Goal: Task Accomplishment & Management: Use online tool/utility

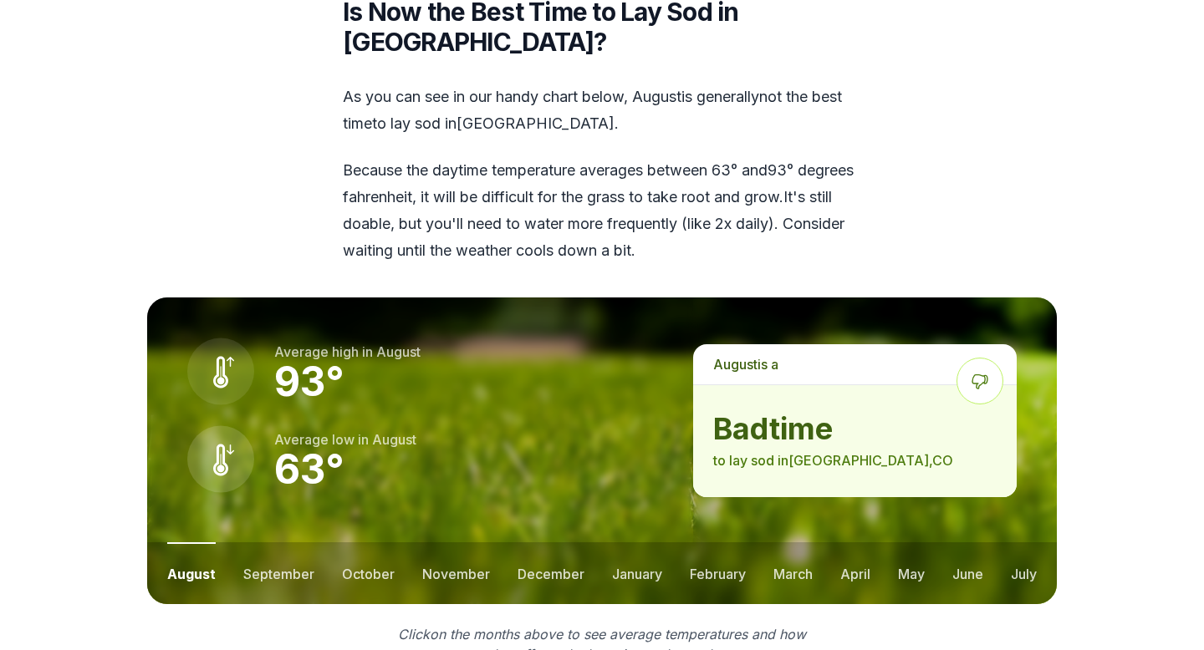
scroll to position [2197, 0]
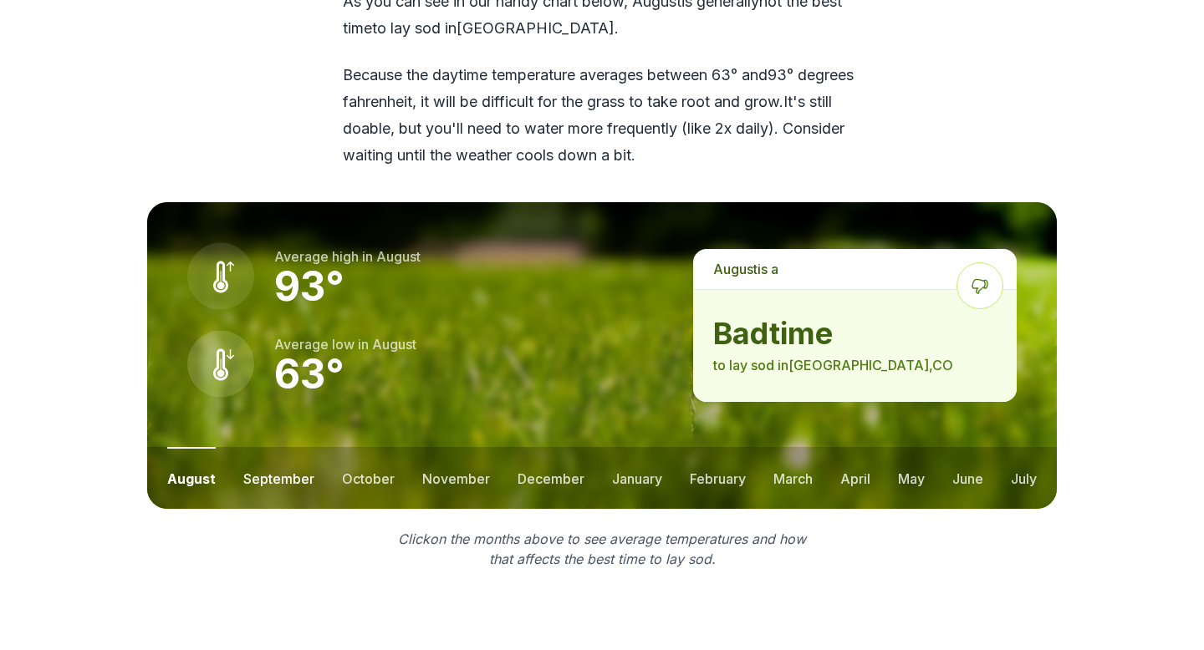
click at [291, 463] on button "september" at bounding box center [278, 478] width 71 height 62
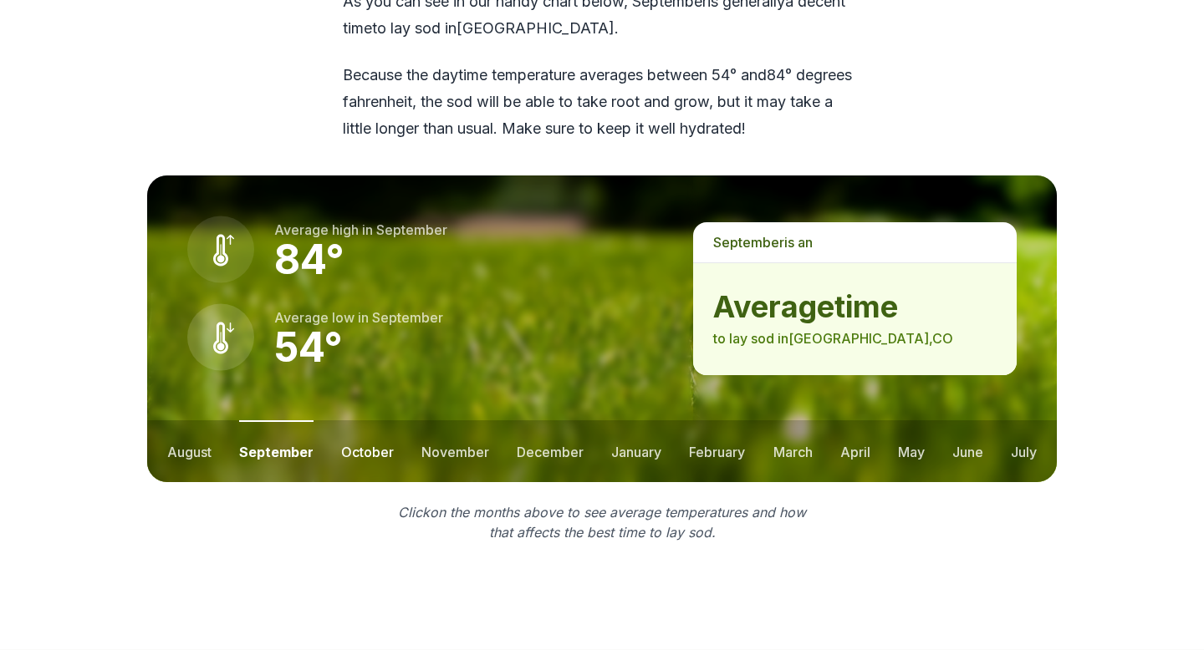
click at [387, 421] on button "october" at bounding box center [367, 451] width 53 height 62
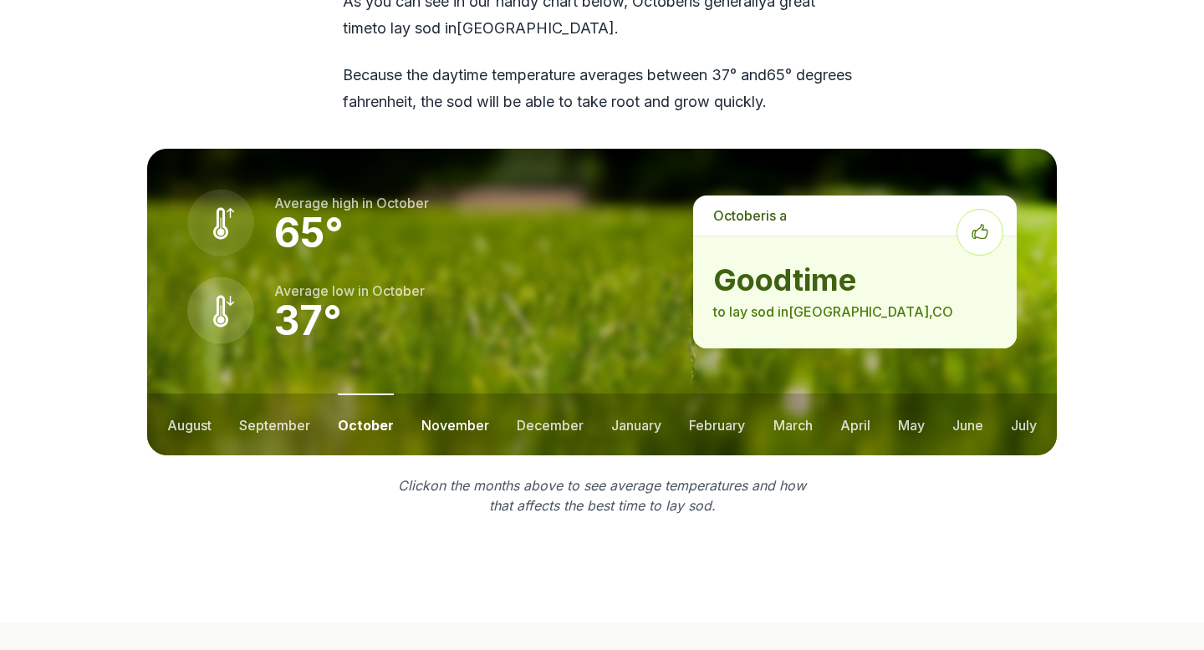
click at [451, 394] on button "november" at bounding box center [455, 425] width 68 height 62
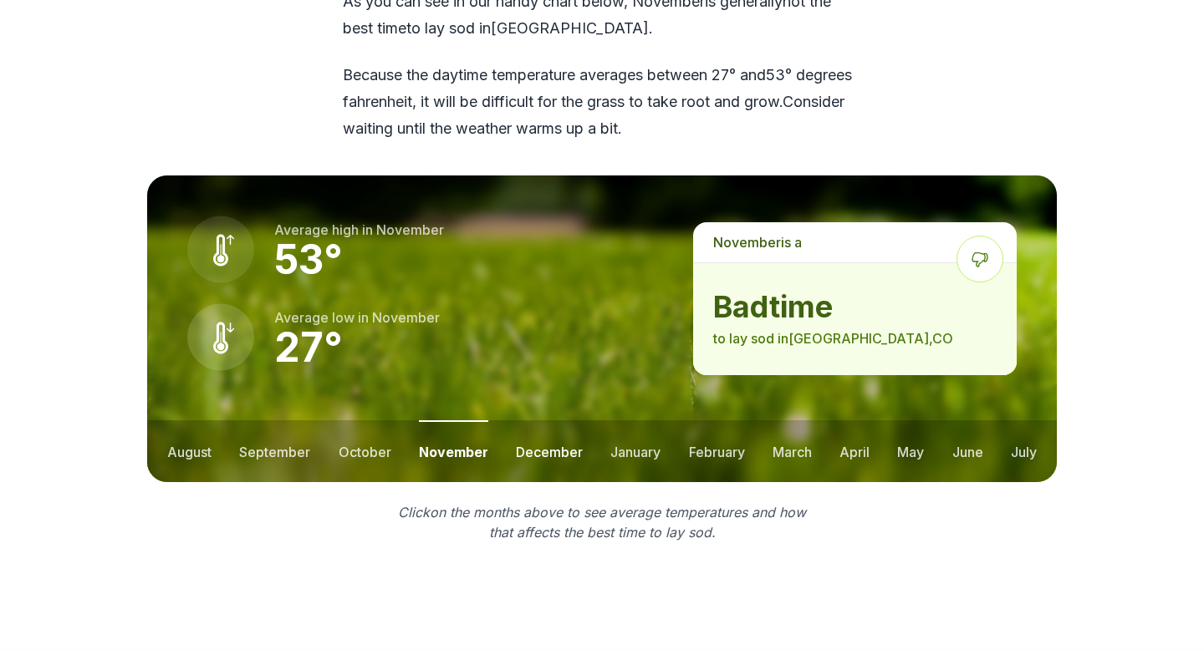
click at [524, 429] on button "december" at bounding box center [549, 451] width 67 height 62
click at [616, 443] on button "january" at bounding box center [636, 451] width 50 height 62
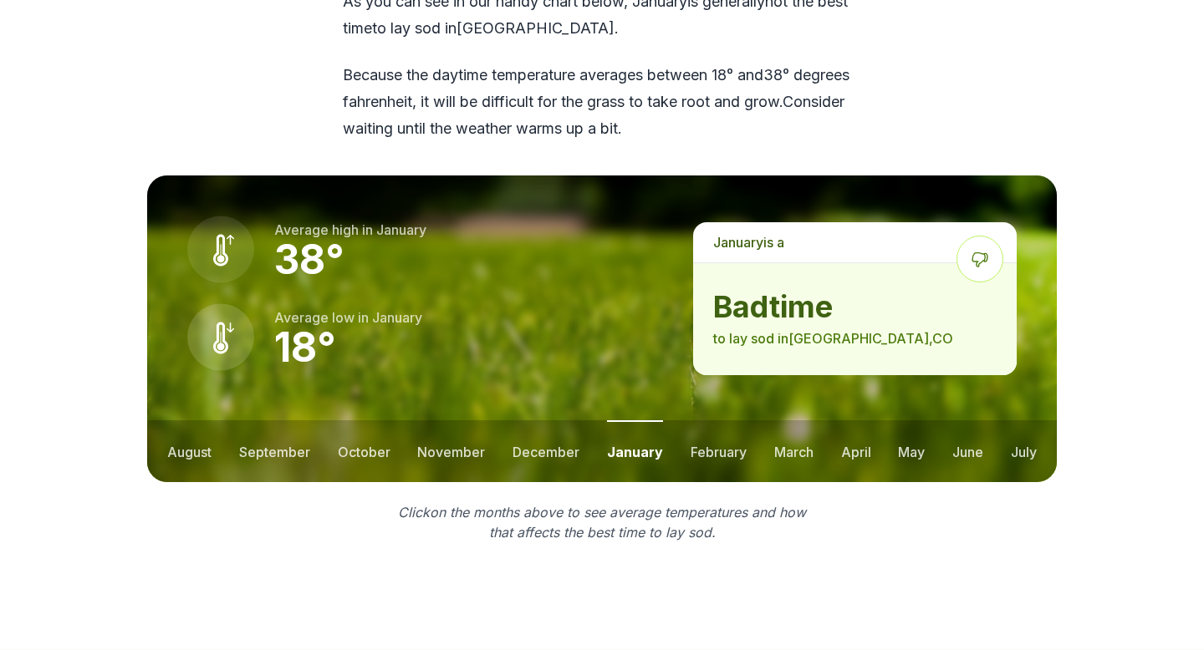
click at [823, 421] on ul "august september october november december january february march april may jun…" at bounding box center [601, 451] width 909 height 62
click at [796, 425] on button "march" at bounding box center [793, 451] width 39 height 62
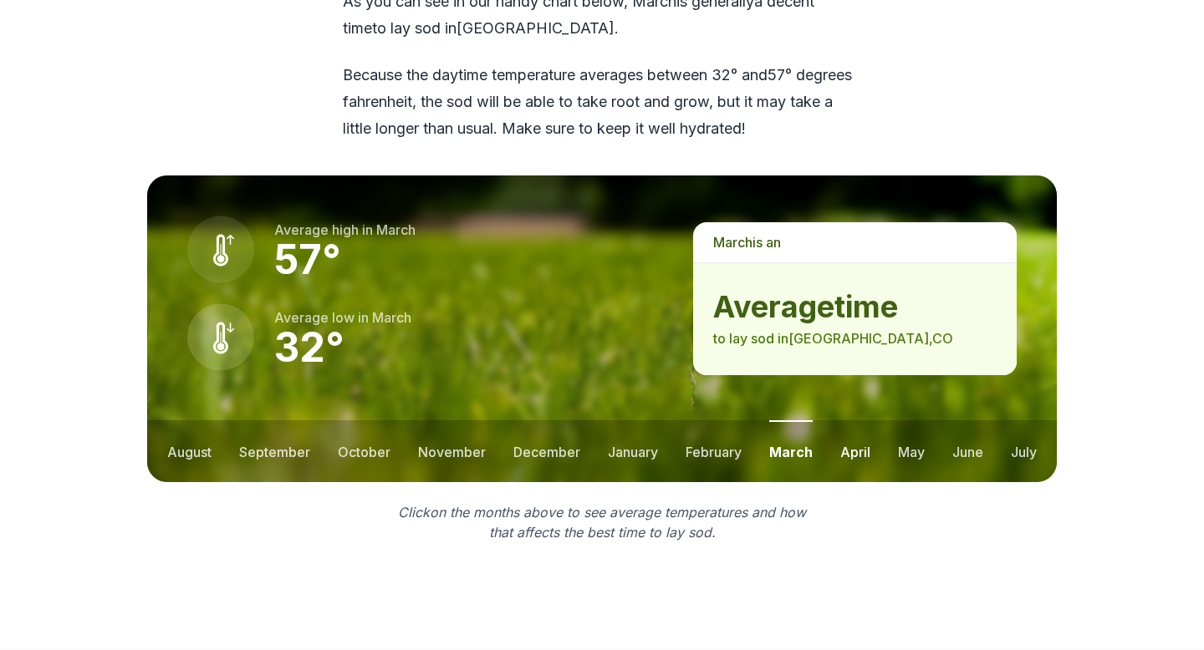
click at [861, 431] on button "april" at bounding box center [855, 451] width 30 height 62
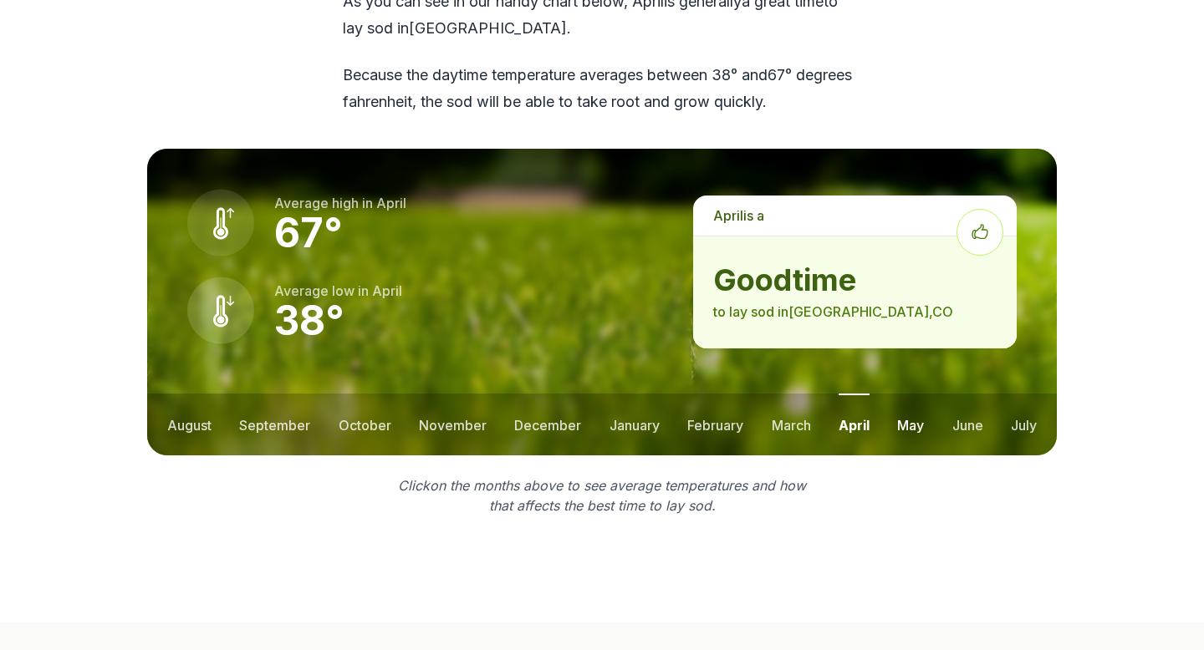
click at [914, 405] on button "may" at bounding box center [910, 425] width 27 height 62
click at [369, 394] on button "october" at bounding box center [364, 425] width 53 height 62
click at [278, 405] on button "september" at bounding box center [274, 425] width 71 height 62
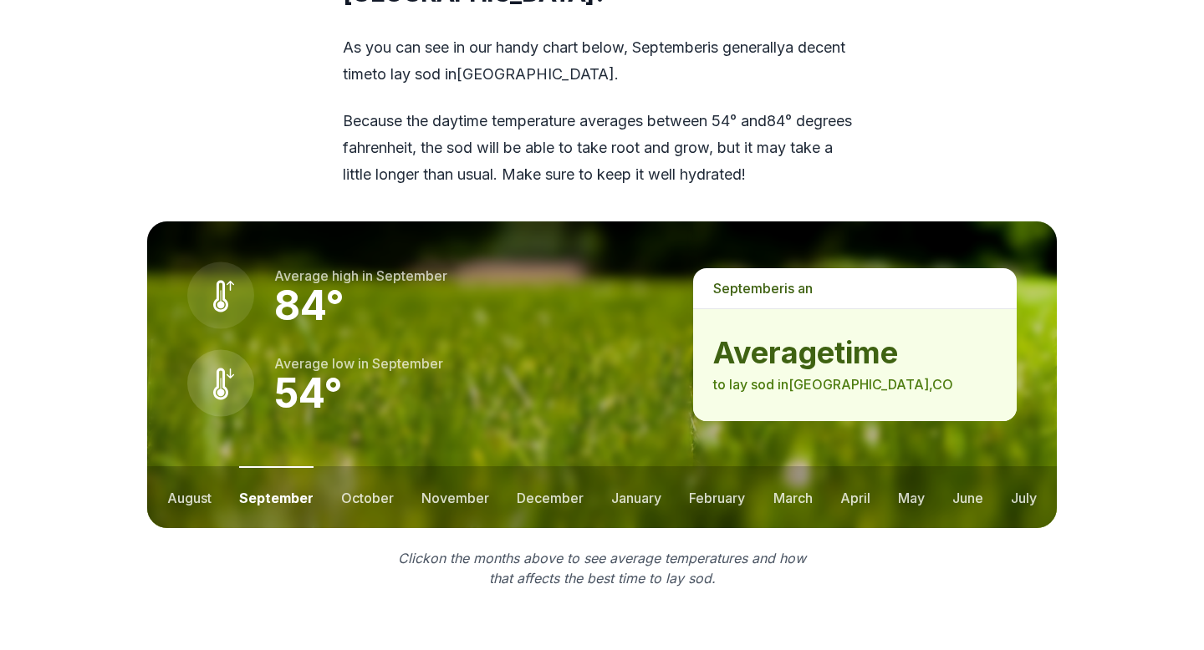
scroll to position [2152, 0]
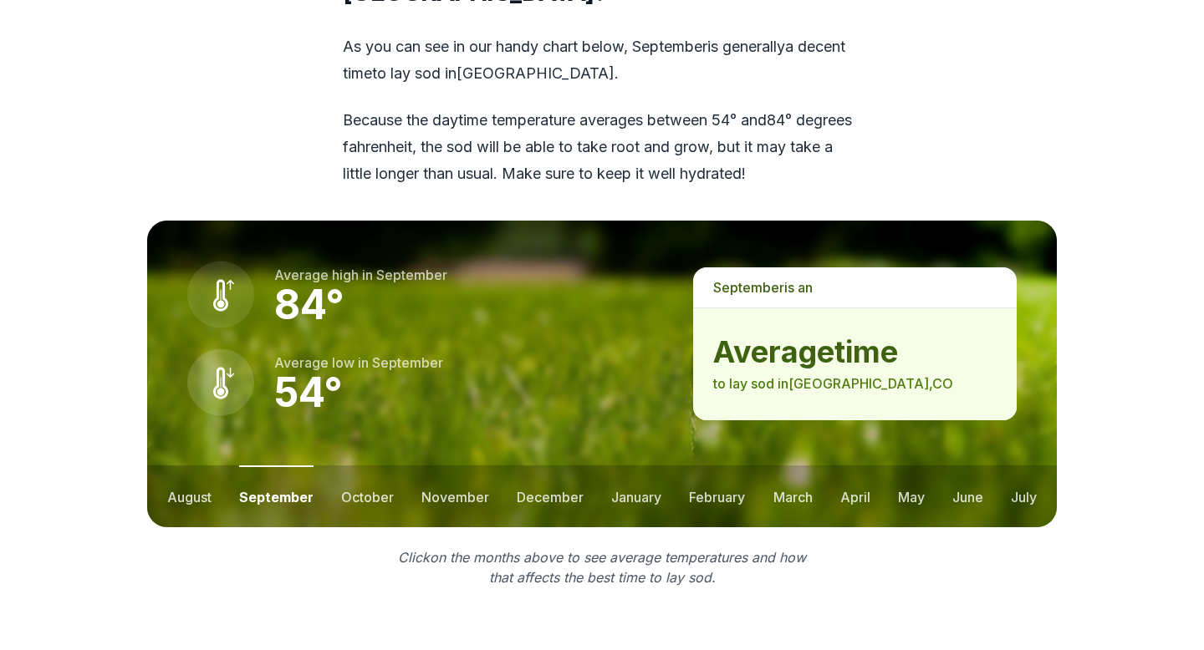
click at [392, 471] on ul "august september october november december january february march april may jun…" at bounding box center [601, 497] width 909 height 62
click at [374, 471] on button "october" at bounding box center [367, 497] width 53 height 62
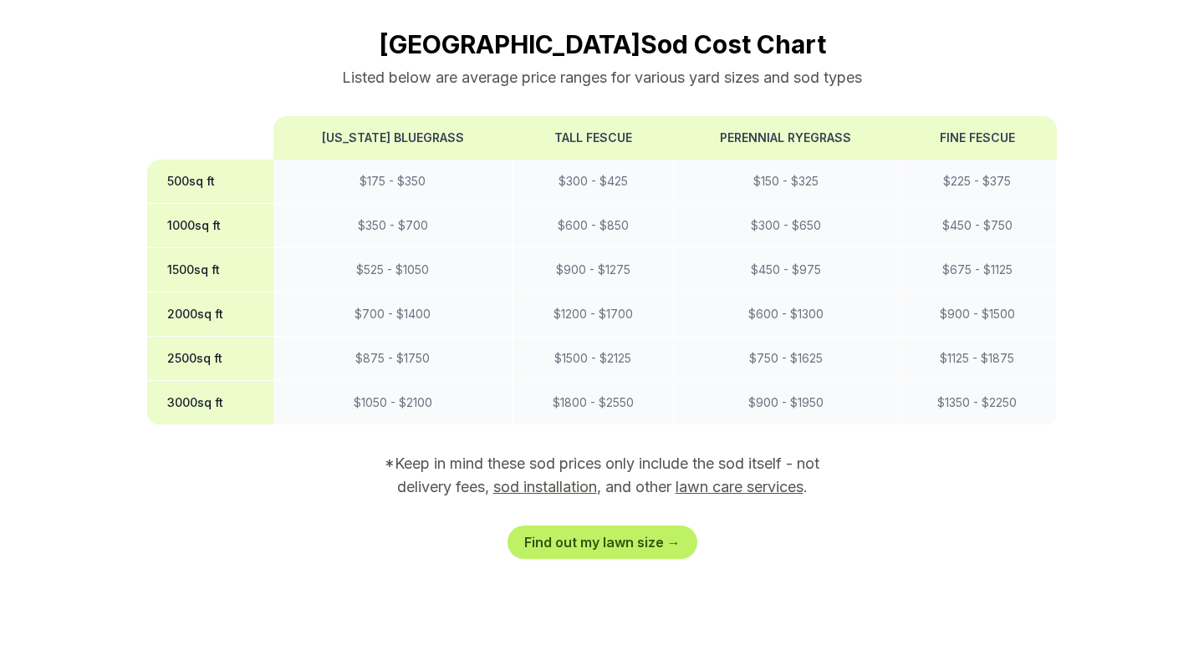
scroll to position [1403, 0]
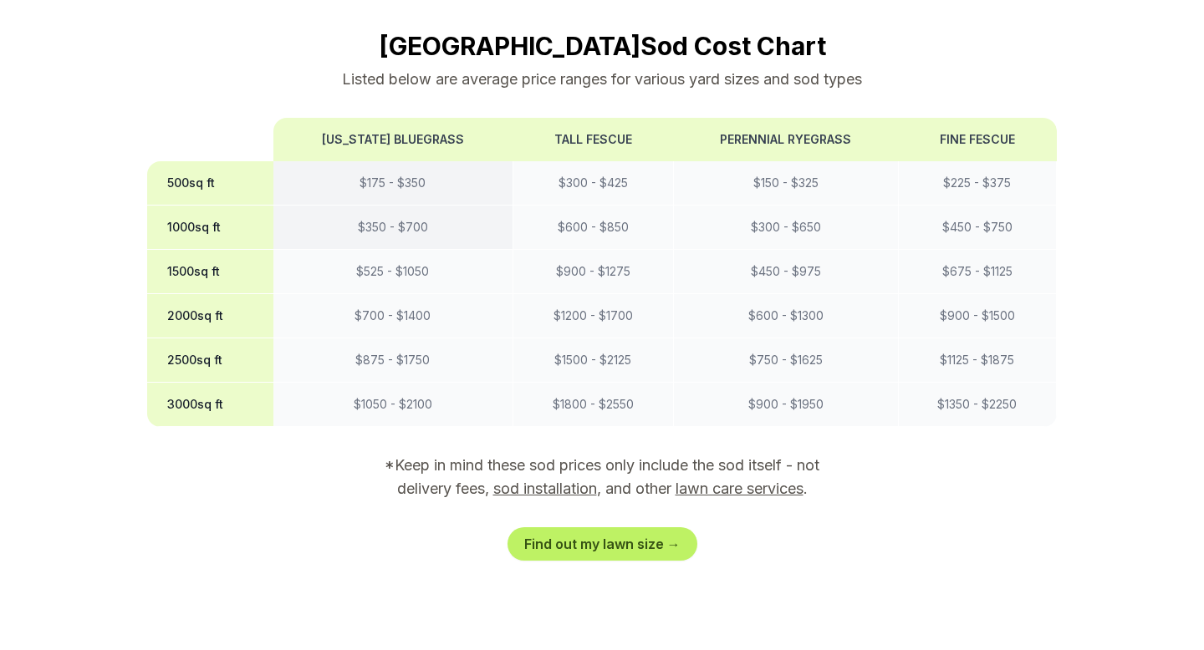
click at [436, 211] on td "$ 350 - $ 700" at bounding box center [392, 228] width 239 height 44
click at [434, 250] on td "$ 525 - $ 1050" at bounding box center [392, 272] width 239 height 44
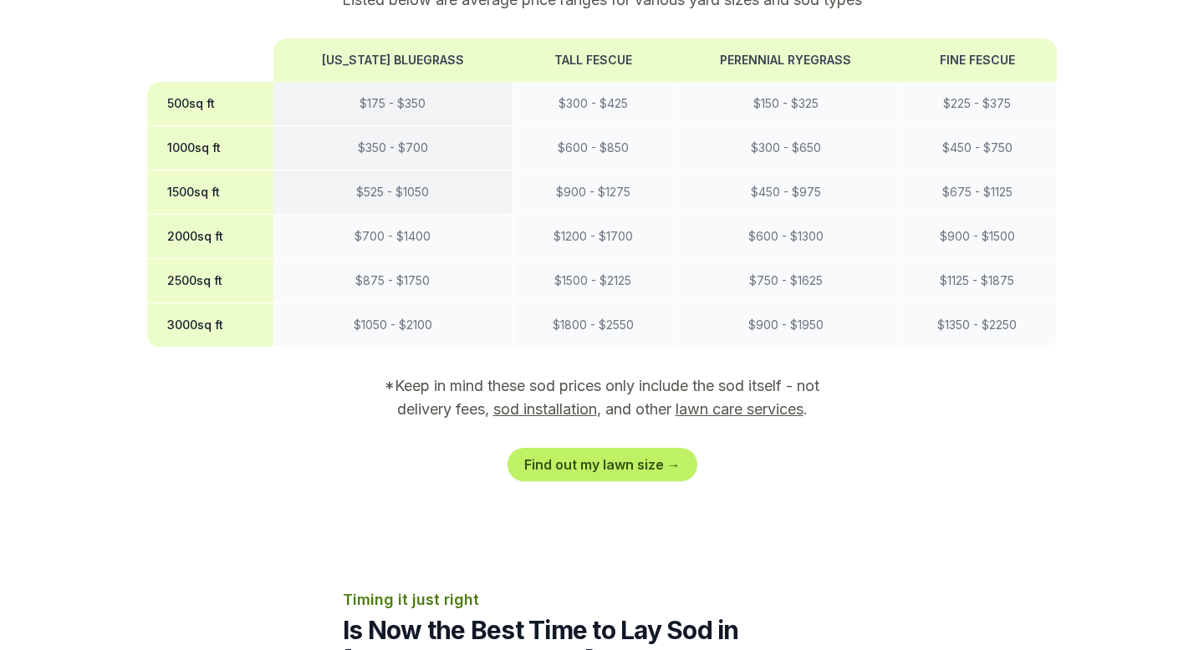
scroll to position [1485, 0]
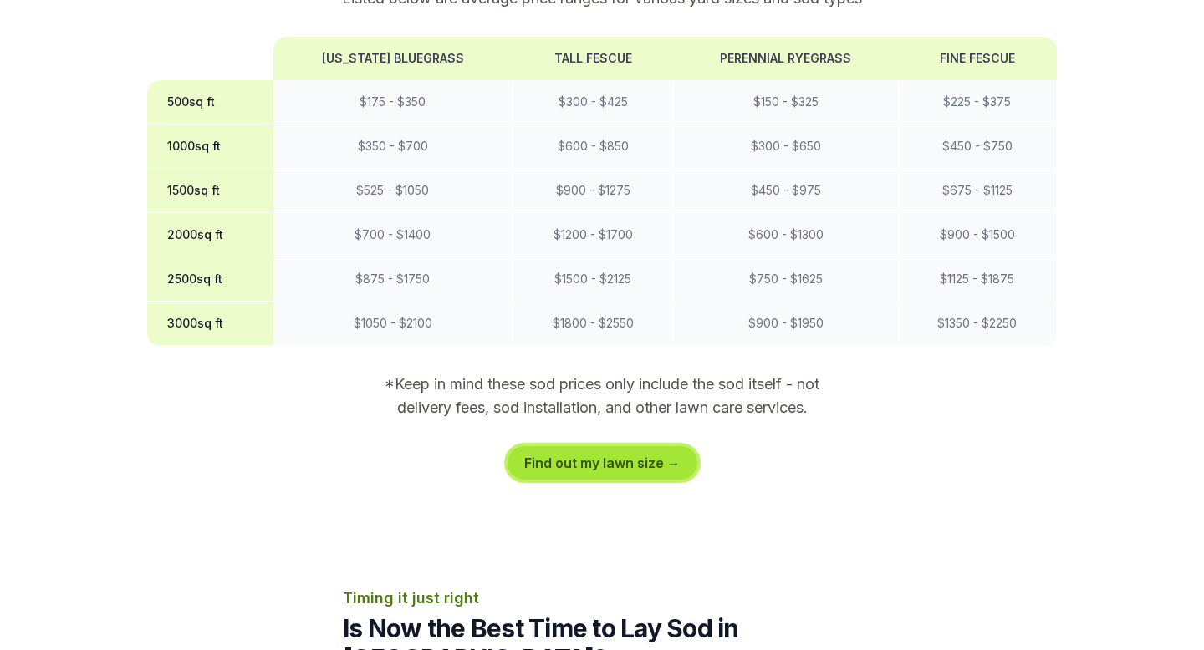
click at [598, 446] on link "Find out my lawn size →" at bounding box center [602, 462] width 190 height 33
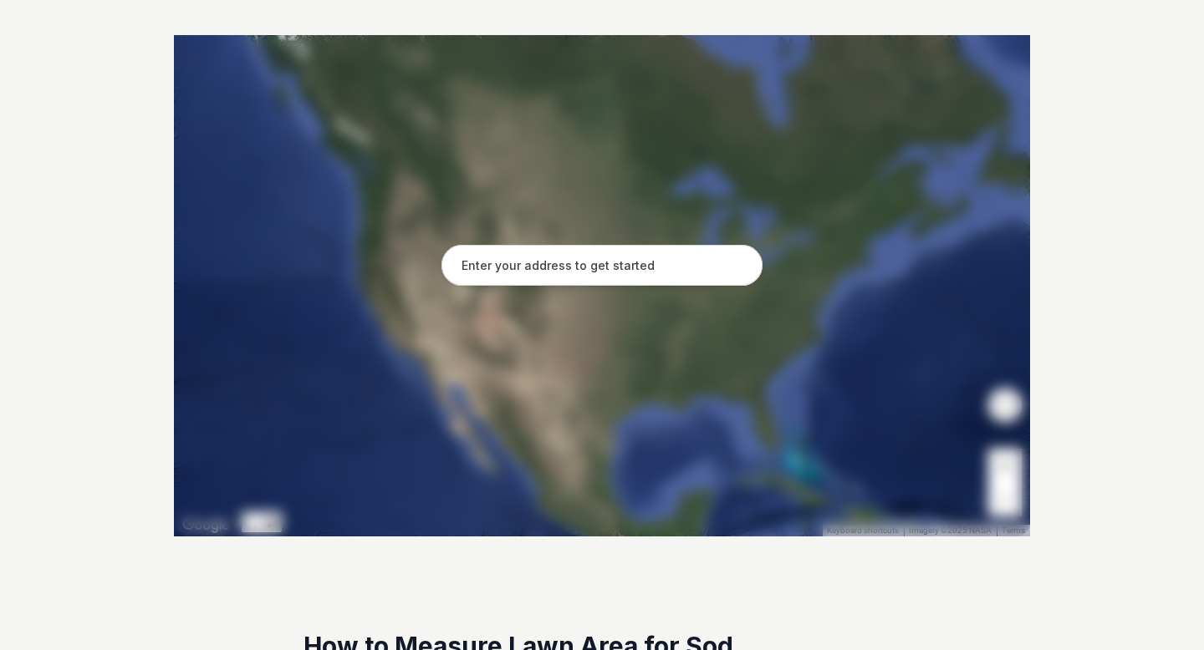
scroll to position [330, 0]
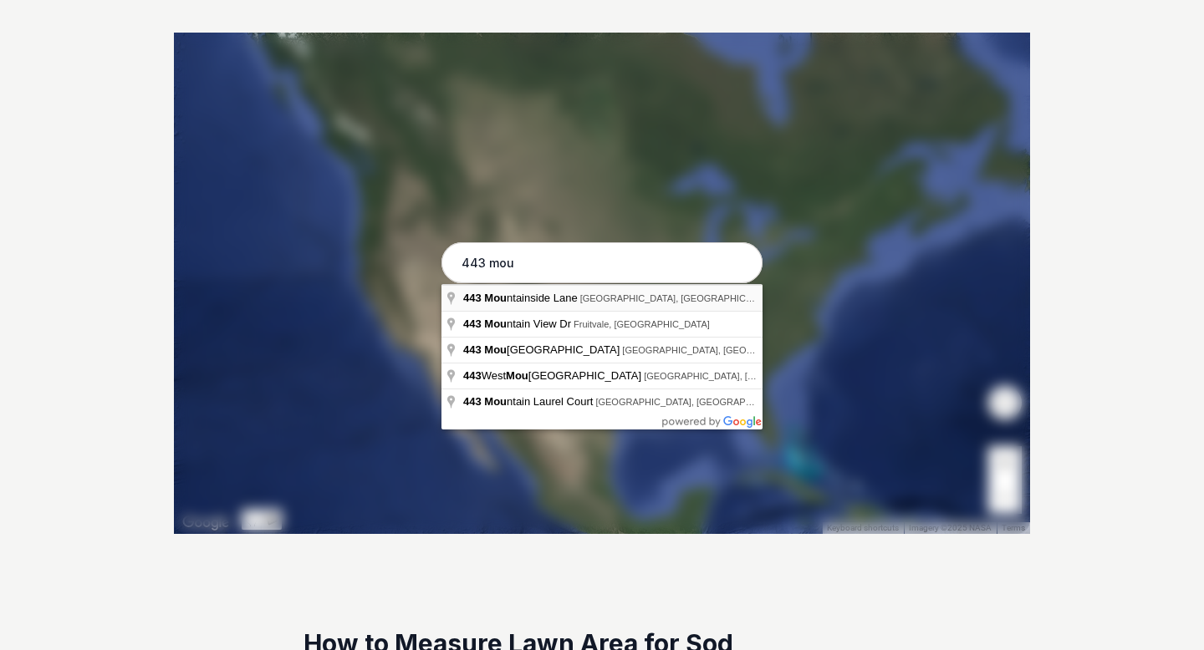
type input "[STREET_ADDRESS]"
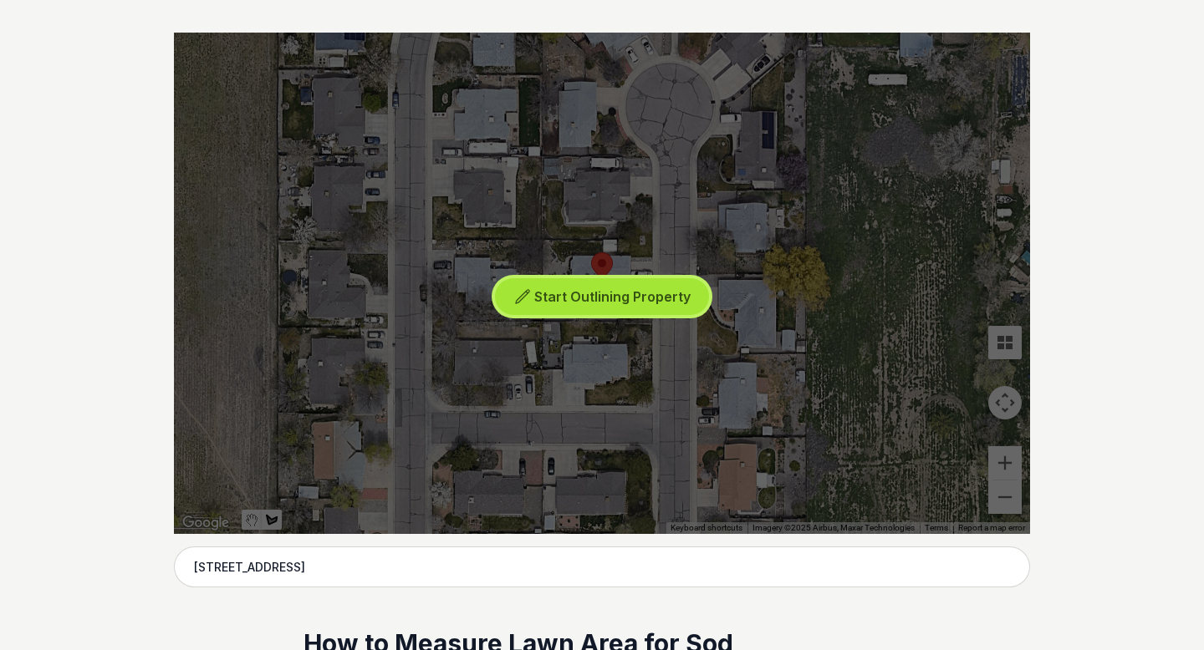
click at [576, 307] on button "Start Outlining Property" at bounding box center [602, 297] width 214 height 38
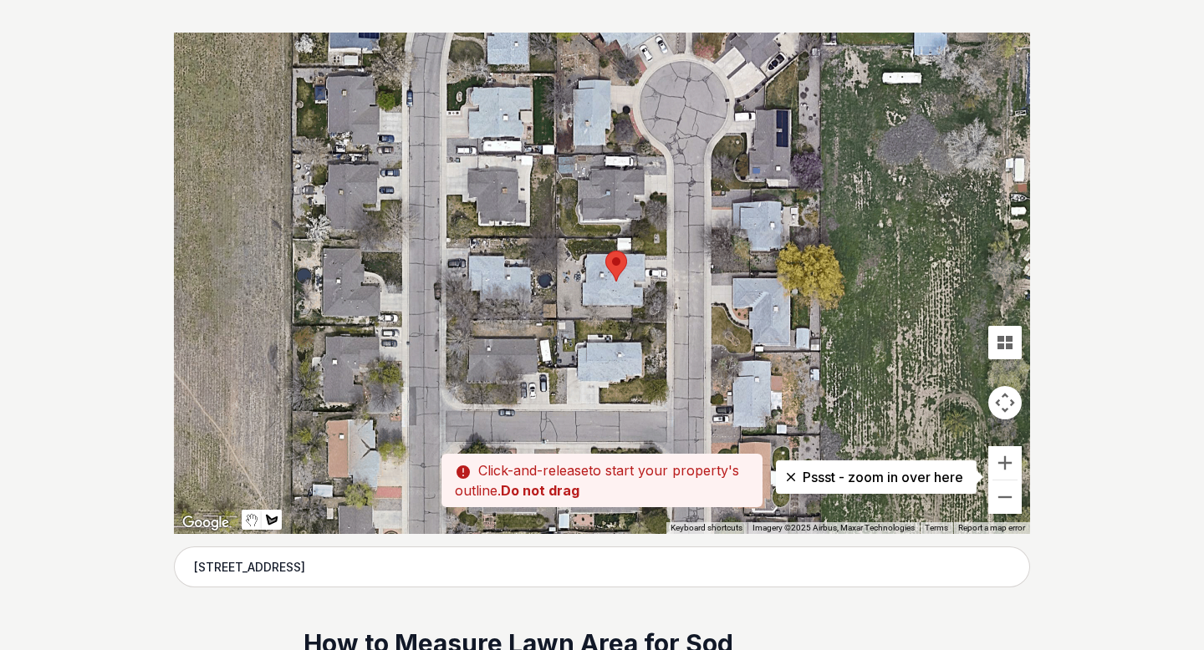
drag, startPoint x: 599, startPoint y: 240, endPoint x: 611, endPoint y: 238, distance: 11.8
click at [611, 238] on div at bounding box center [602, 284] width 856 height 502
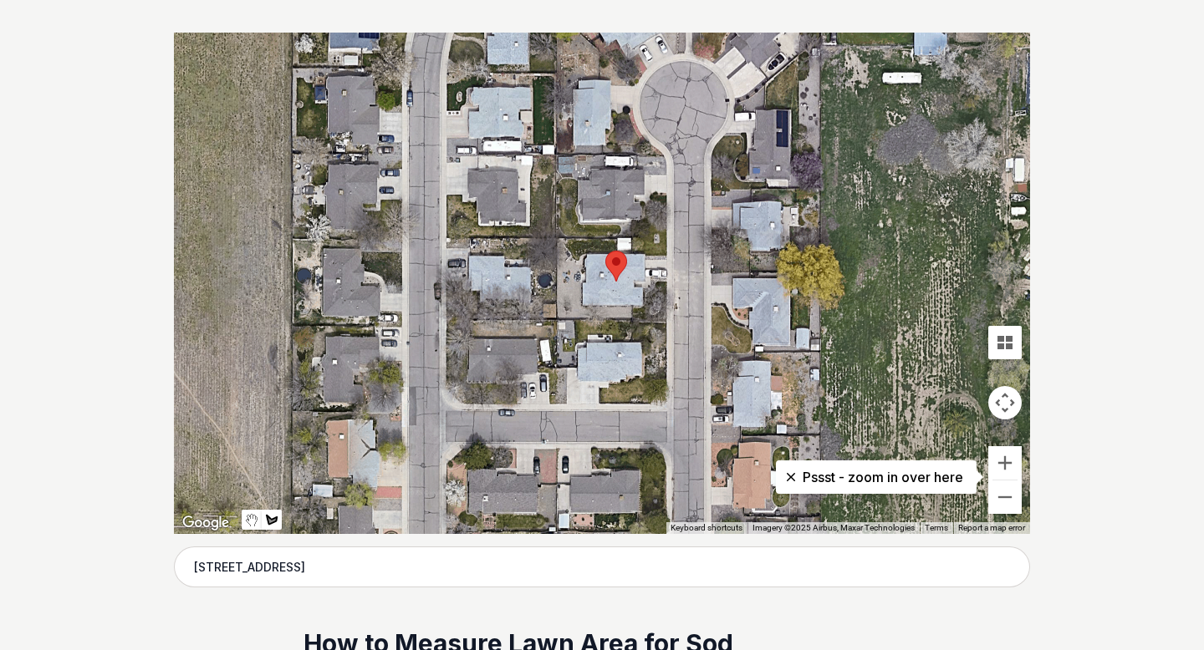
click at [614, 239] on div at bounding box center [602, 284] width 856 height 502
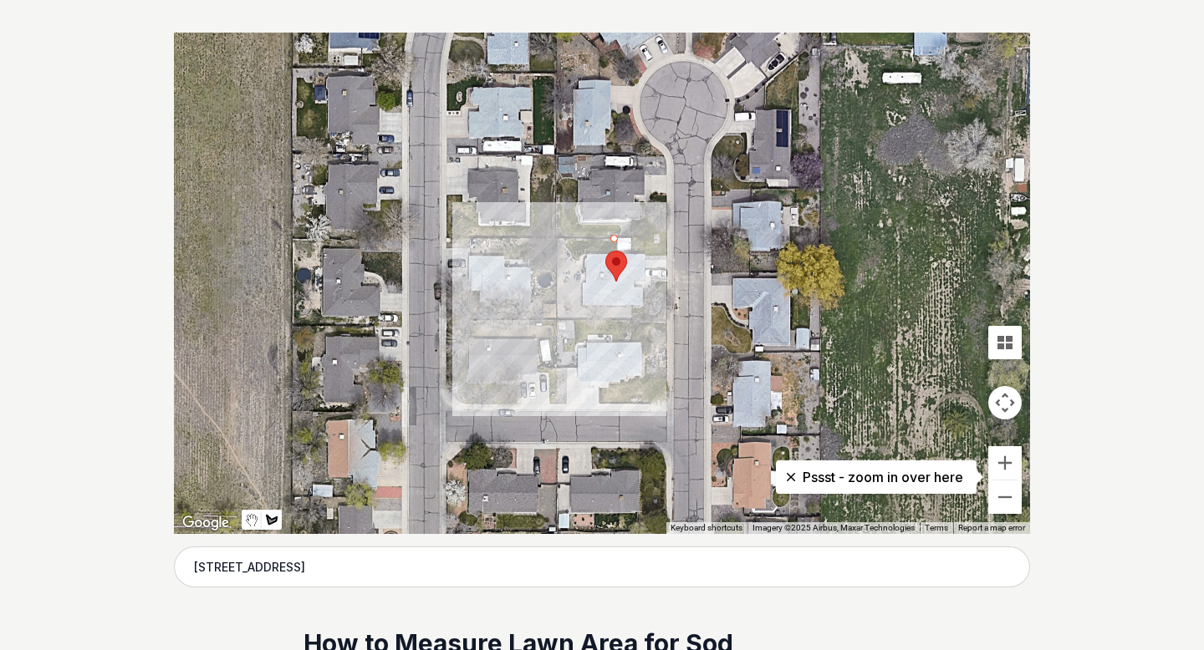
click at [558, 239] on div at bounding box center [602, 284] width 856 height 502
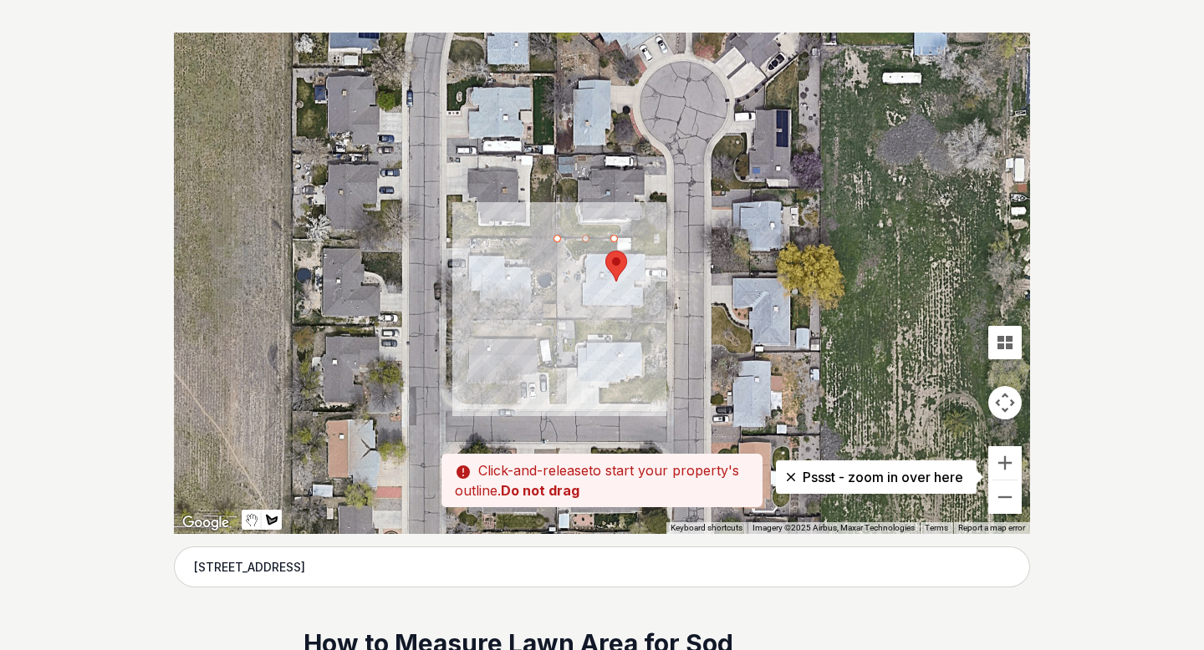
click at [557, 305] on div at bounding box center [602, 284] width 856 height 502
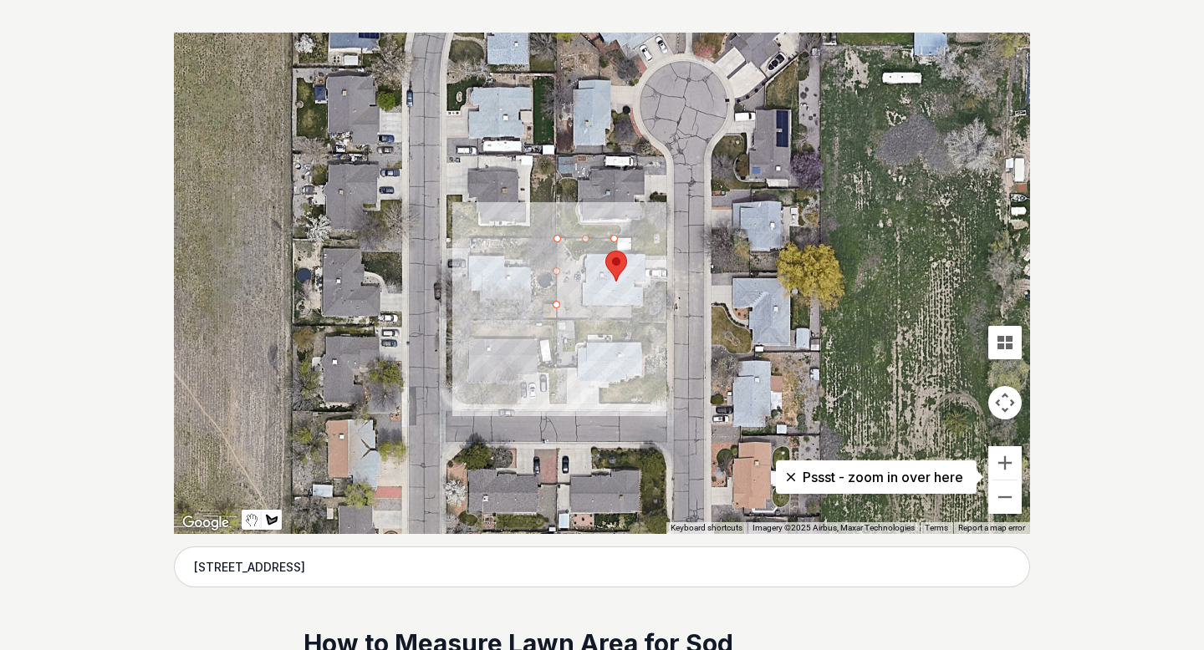
click at [580, 305] on div at bounding box center [602, 284] width 856 height 502
click at [578, 263] on div at bounding box center [602, 284] width 856 height 502
click at [583, 251] on div at bounding box center [602, 284] width 856 height 502
click at [617, 252] on div at bounding box center [602, 284] width 856 height 502
click at [614, 237] on div at bounding box center [602, 284] width 856 height 502
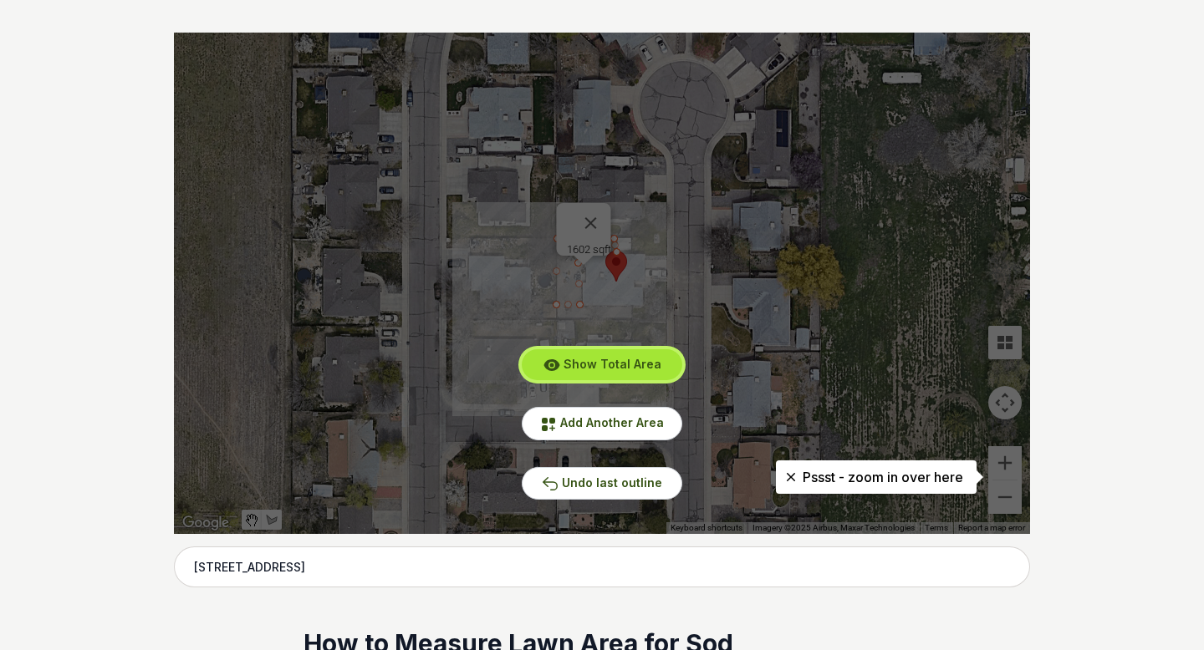
click at [634, 369] on span "Show Total Area" at bounding box center [612, 364] width 98 height 14
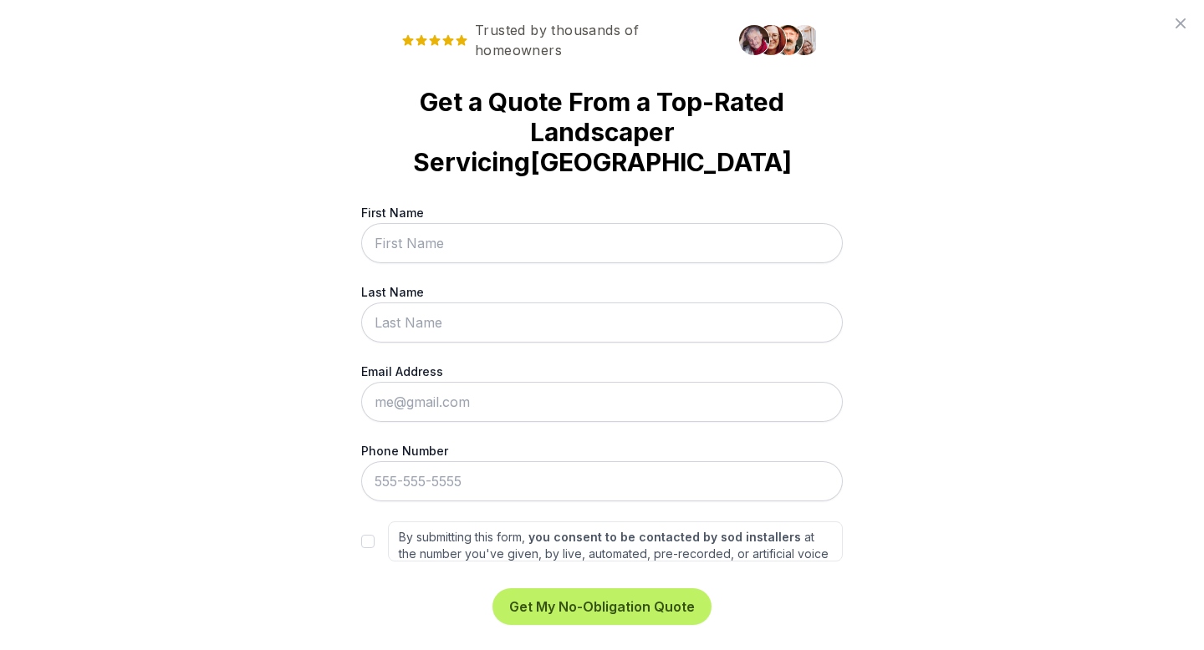
scroll to position [0, 0]
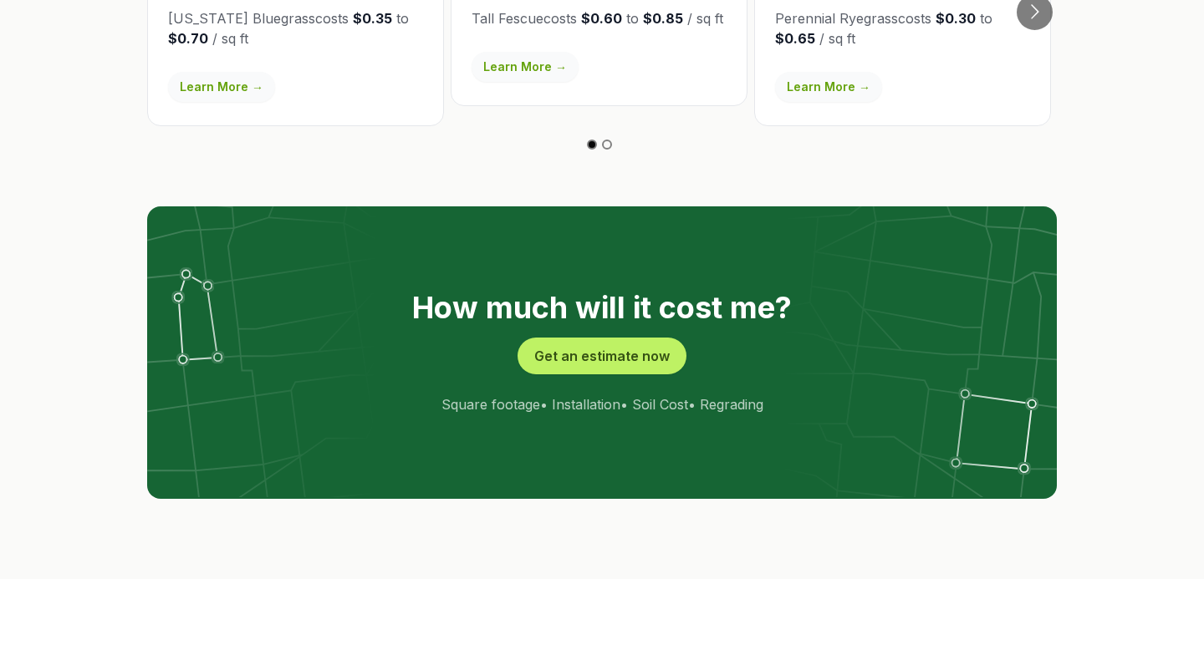
scroll to position [2944, 0]
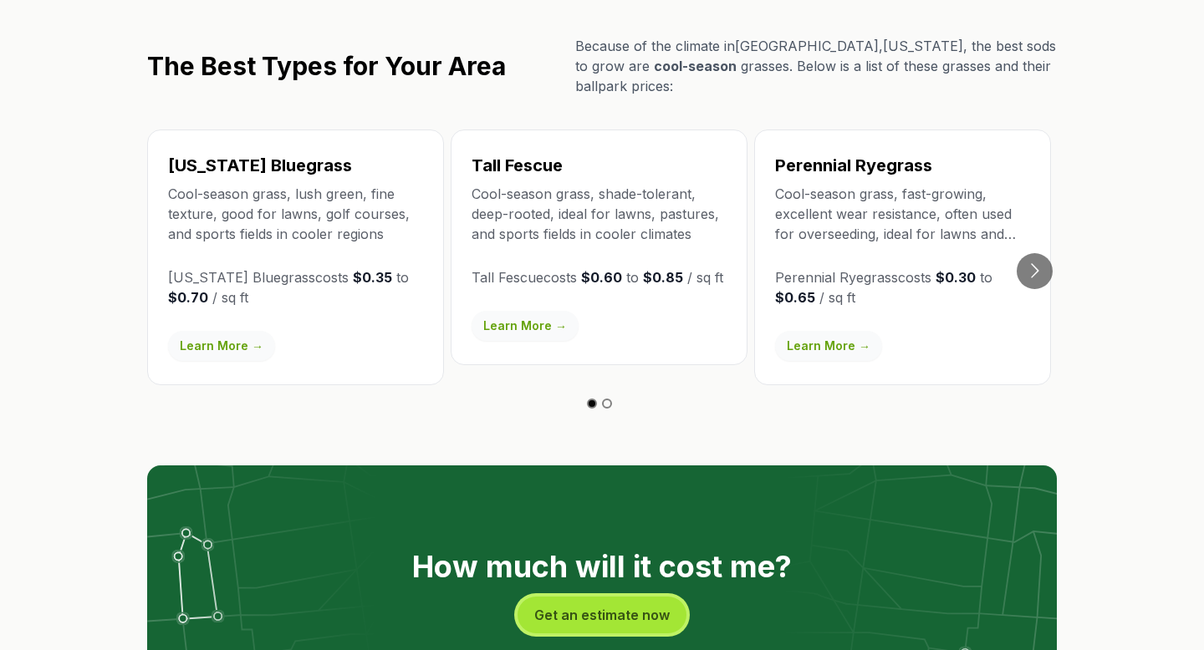
click at [566, 597] on button "Get an estimate now" at bounding box center [601, 615] width 169 height 37
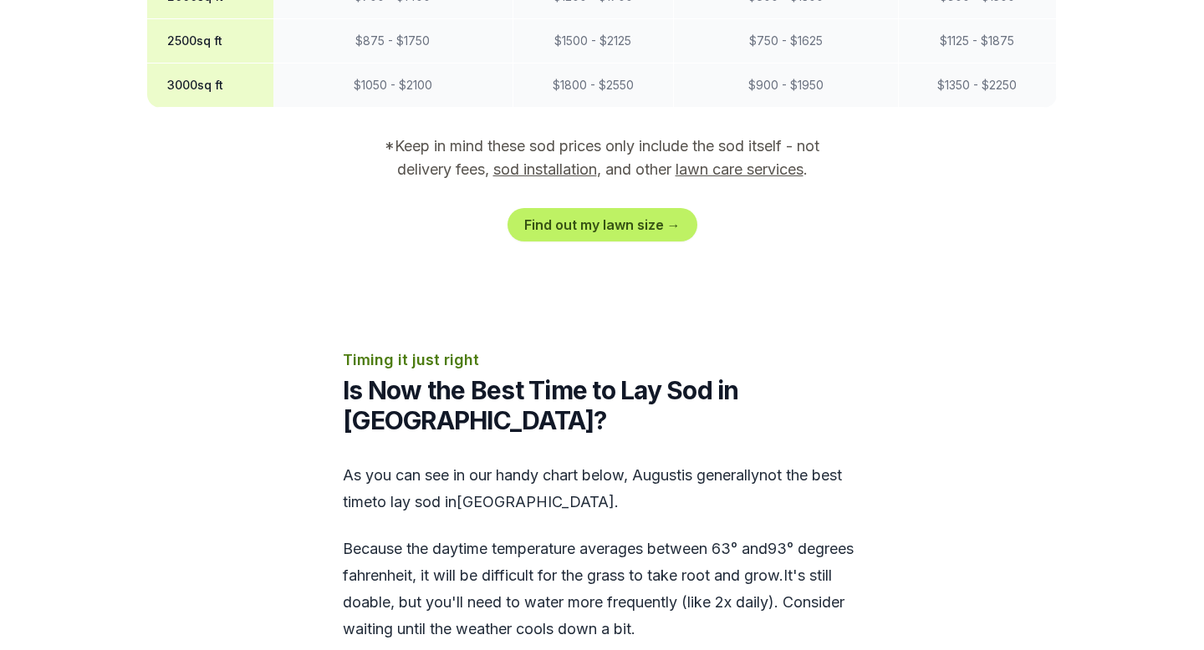
scroll to position [1724, 0]
click at [624, 207] on link "Find out my lawn size →" at bounding box center [602, 223] width 190 height 33
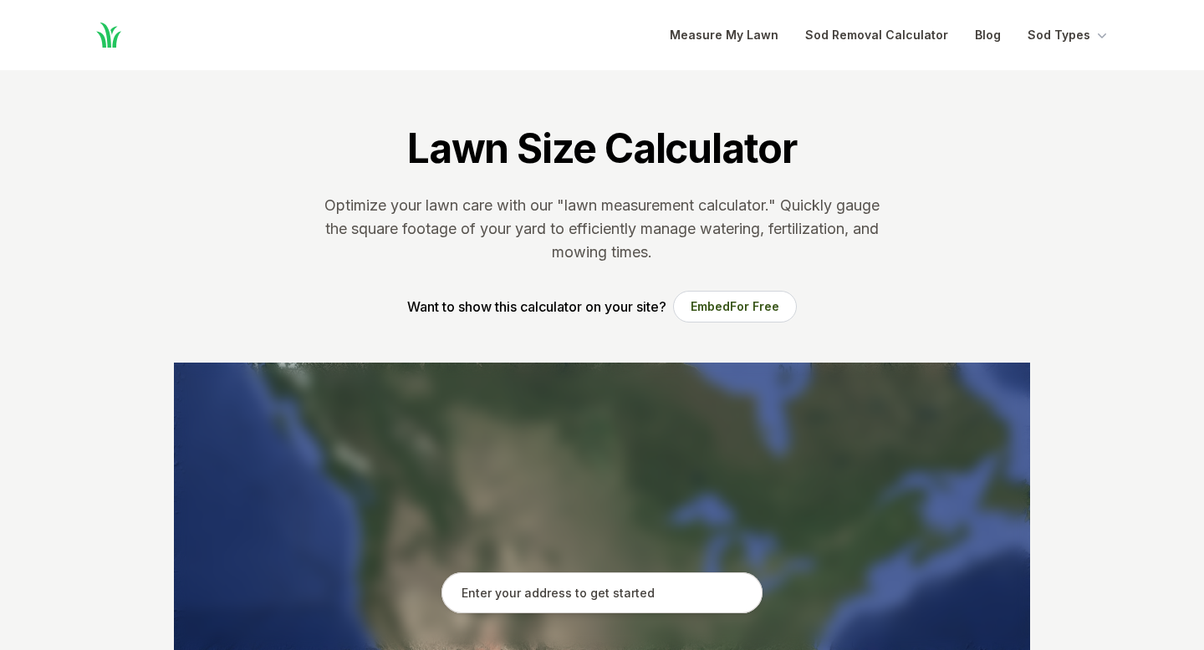
click at [573, 589] on input "text" at bounding box center [601, 594] width 321 height 42
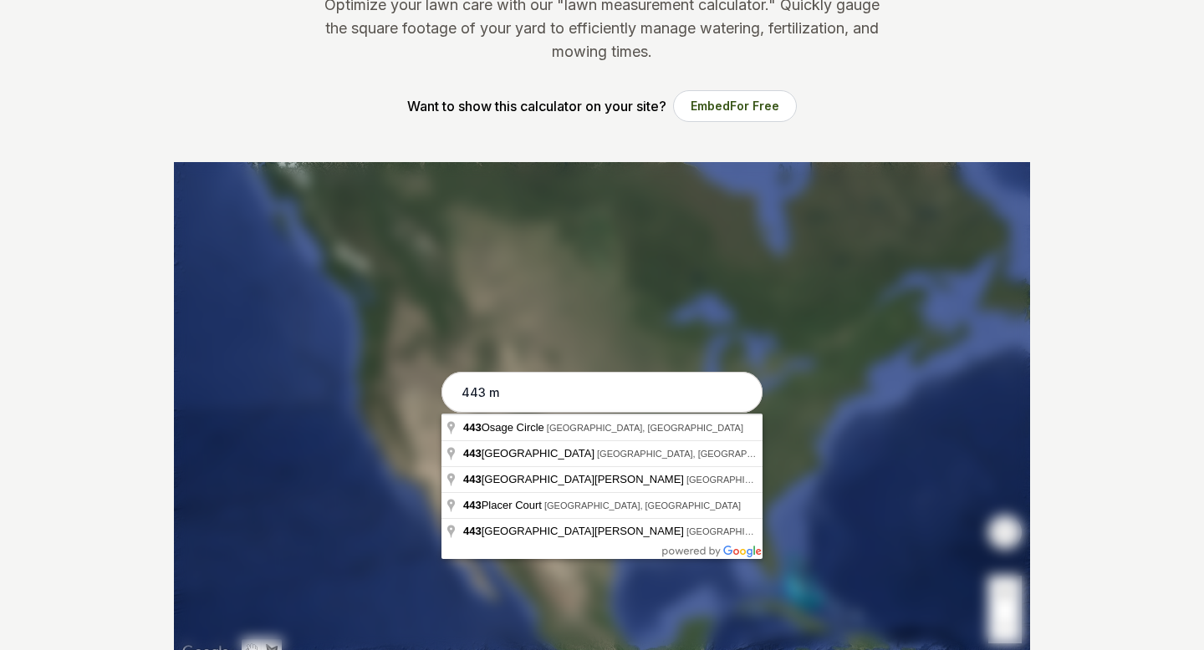
scroll to position [204, 0]
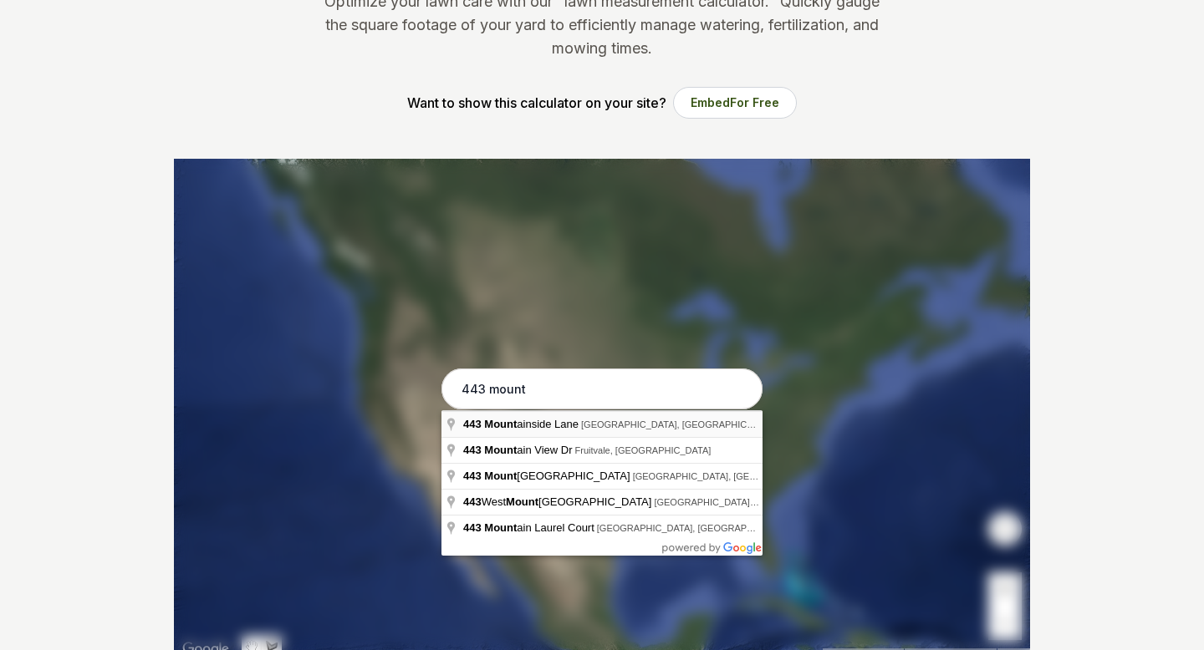
type input "[STREET_ADDRESS]"
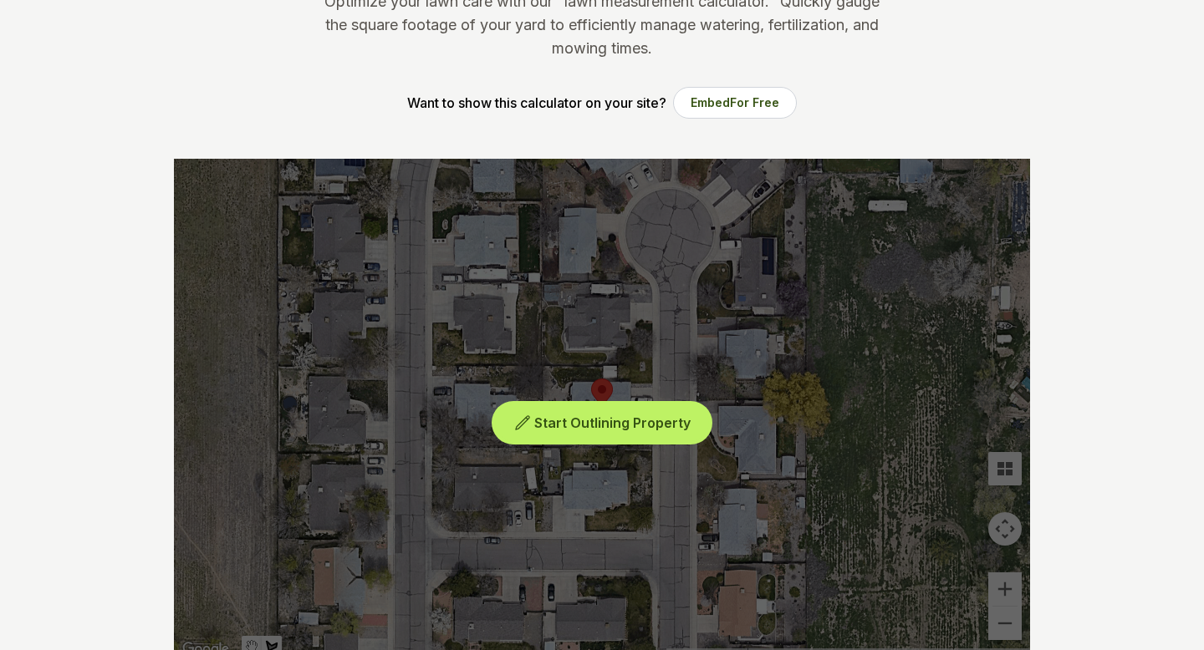
click at [568, 424] on span "Start Outlining Property" at bounding box center [612, 423] width 156 height 17
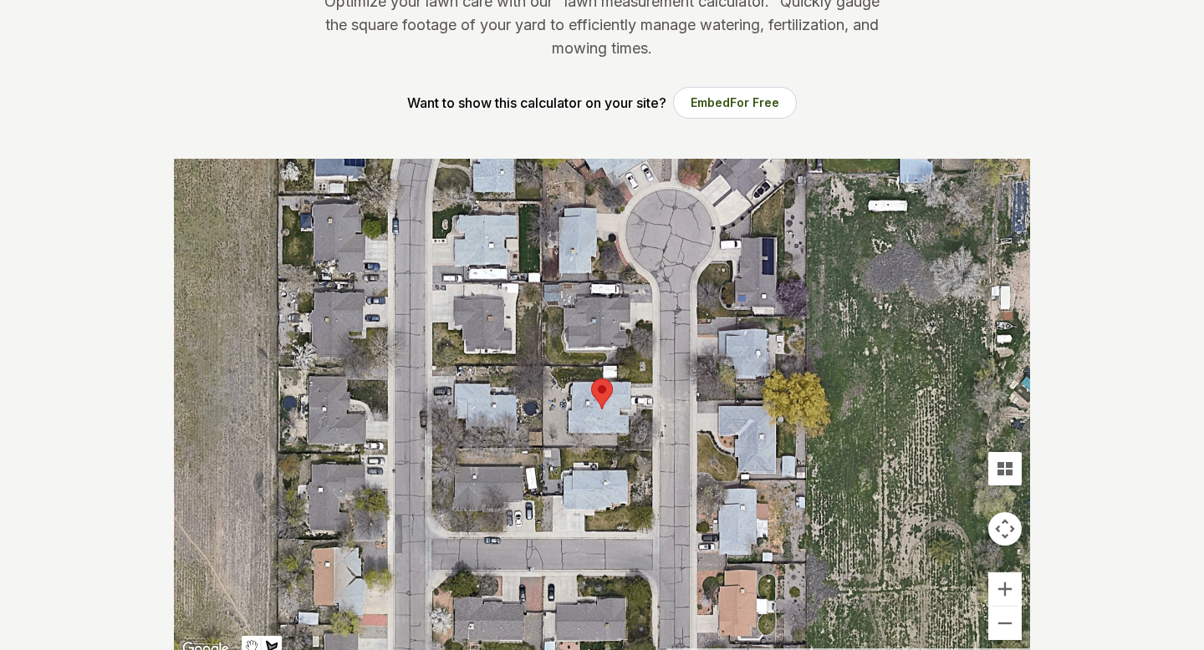
click at [568, 432] on div at bounding box center [602, 410] width 856 height 502
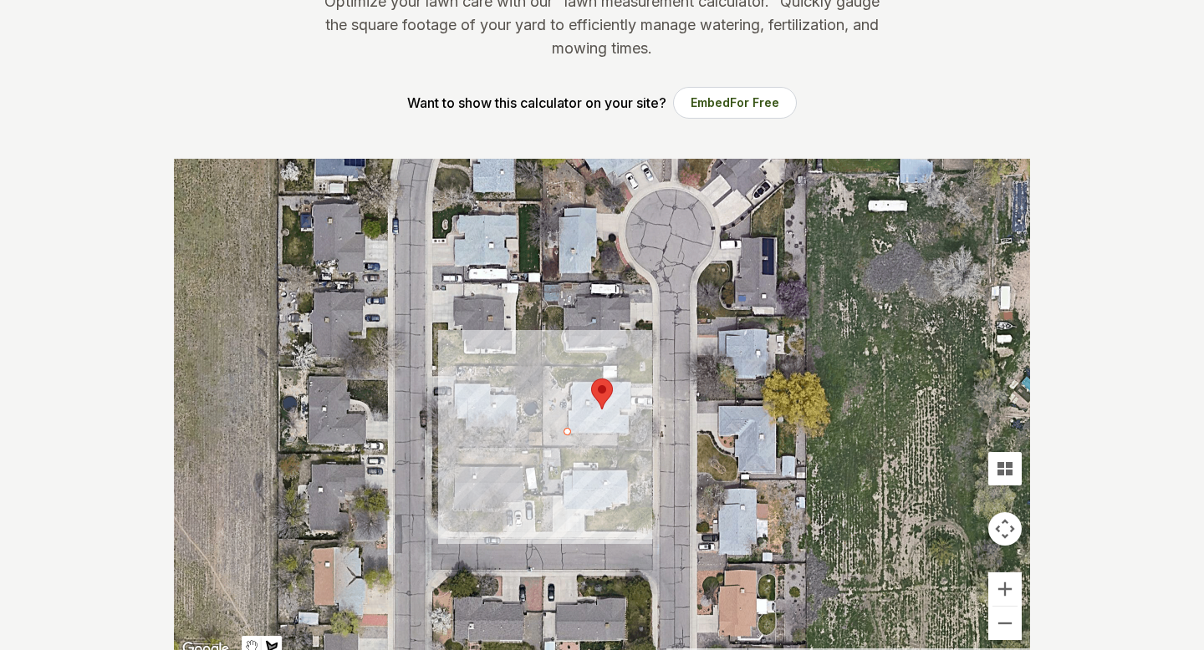
click at [543, 435] on div at bounding box center [602, 410] width 856 height 502
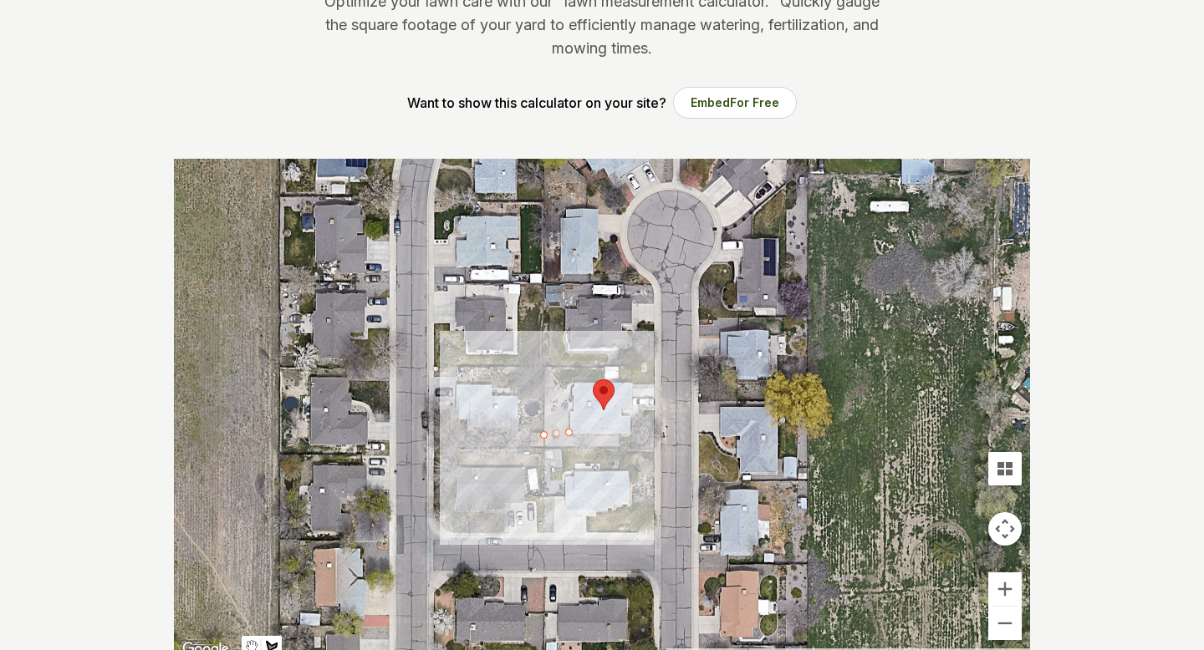
click at [547, 435] on div at bounding box center [602, 410] width 856 height 502
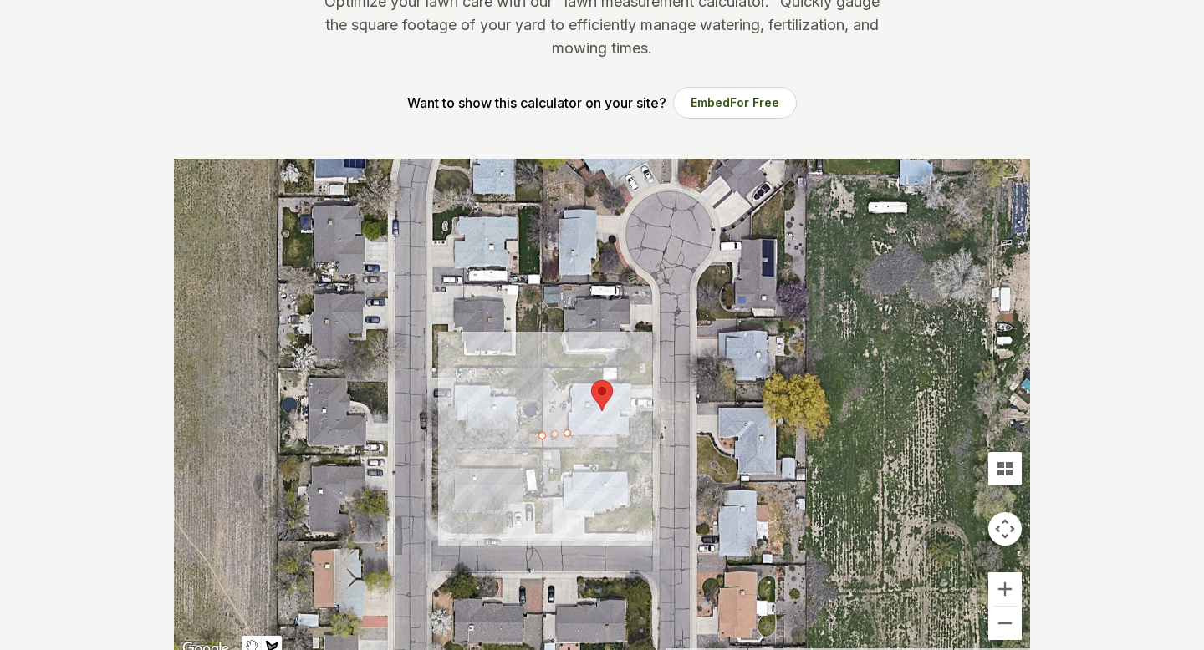
click at [542, 372] on div at bounding box center [602, 410] width 856 height 502
click at [571, 371] on div at bounding box center [602, 410] width 856 height 502
click at [568, 430] on div at bounding box center [602, 410] width 856 height 502
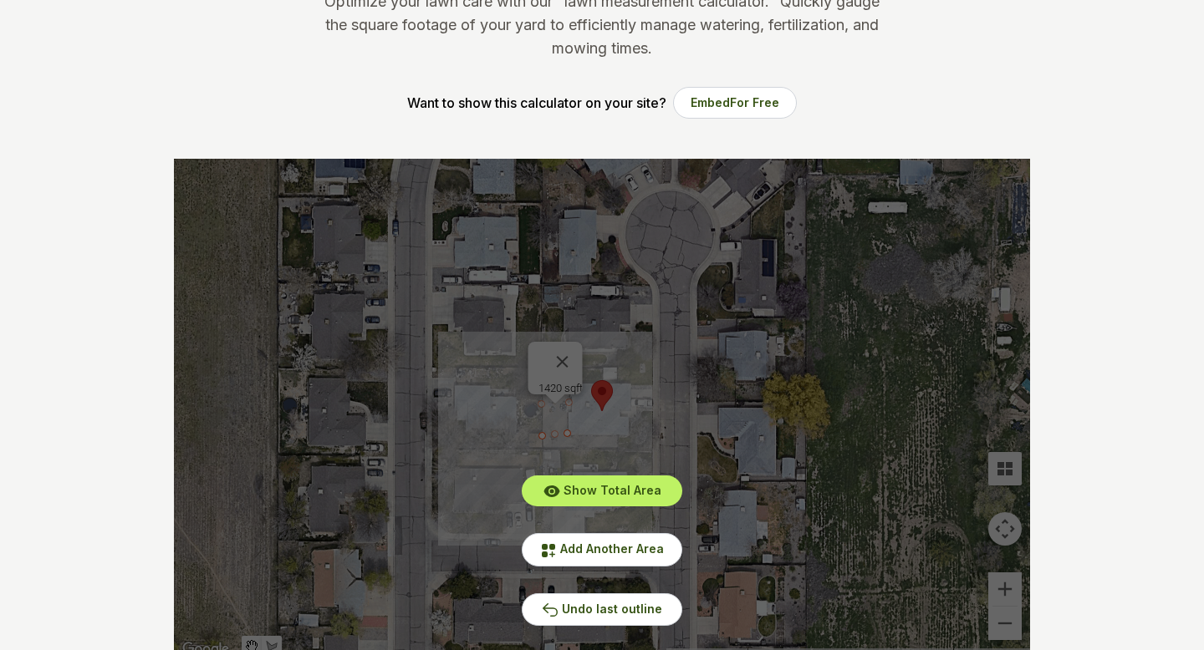
click at [570, 349] on div "Show Total Area Add Another Area Undo last outline" at bounding box center [602, 410] width 856 height 502
click at [578, 615] on span "Undo last outline" at bounding box center [612, 609] width 100 height 14
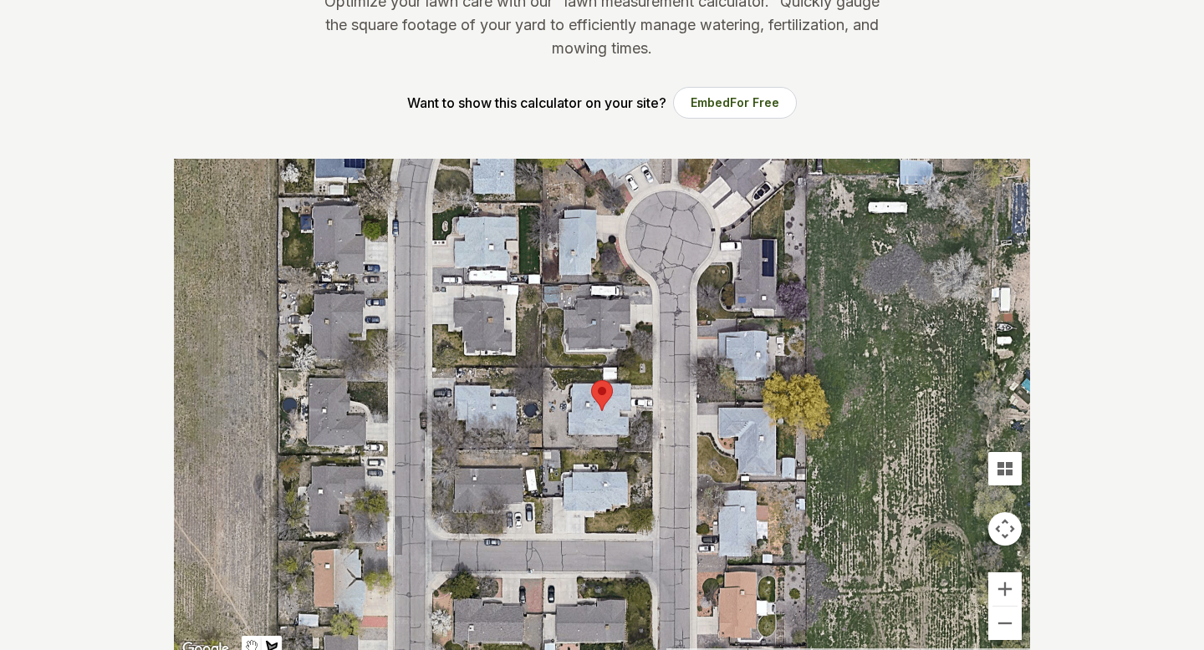
click at [564, 388] on div at bounding box center [602, 410] width 856 height 502
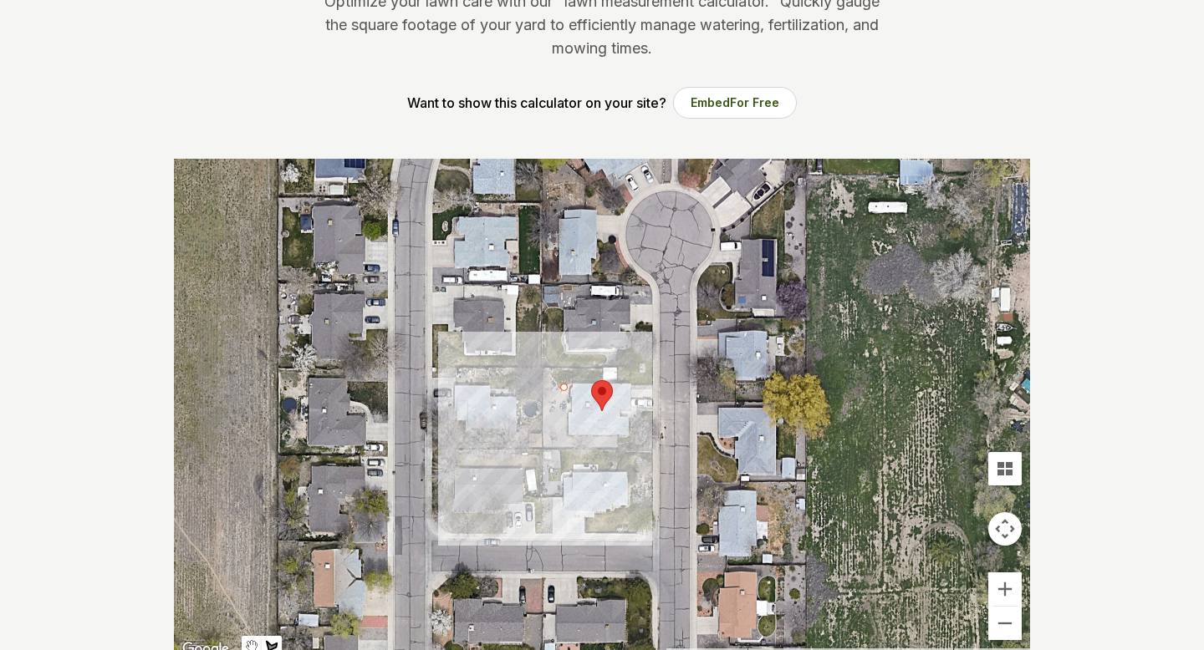
click at [563, 373] on div at bounding box center [602, 410] width 856 height 502
click at [546, 373] on div at bounding box center [602, 410] width 856 height 502
click at [545, 432] on div at bounding box center [602, 410] width 856 height 502
click at [567, 433] on div at bounding box center [602, 410] width 856 height 502
click at [564, 385] on div at bounding box center [602, 410] width 856 height 502
